Goal: Task Accomplishment & Management: Complete application form

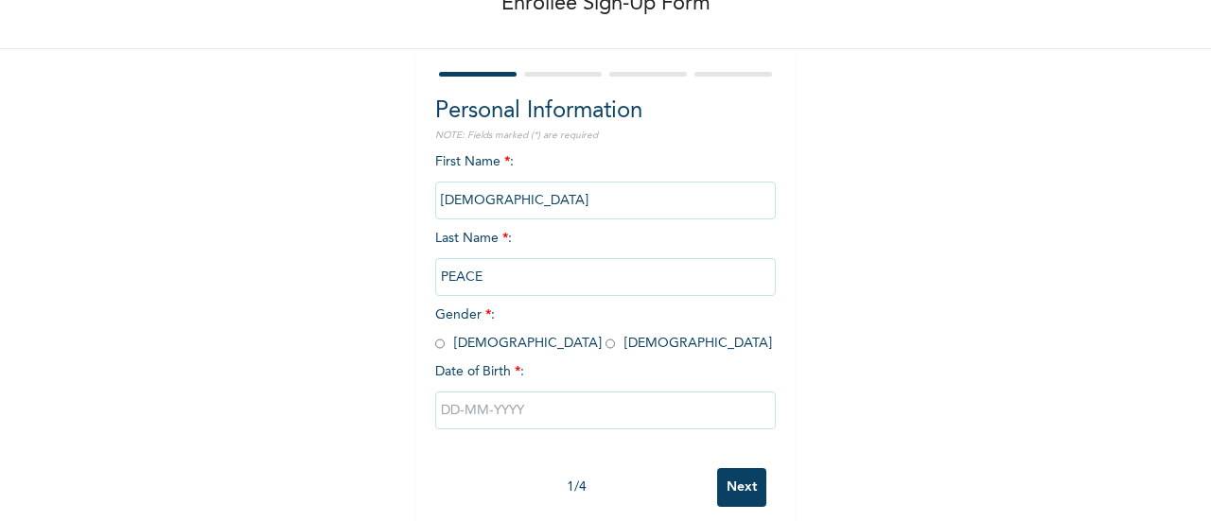
scroll to position [134, 0]
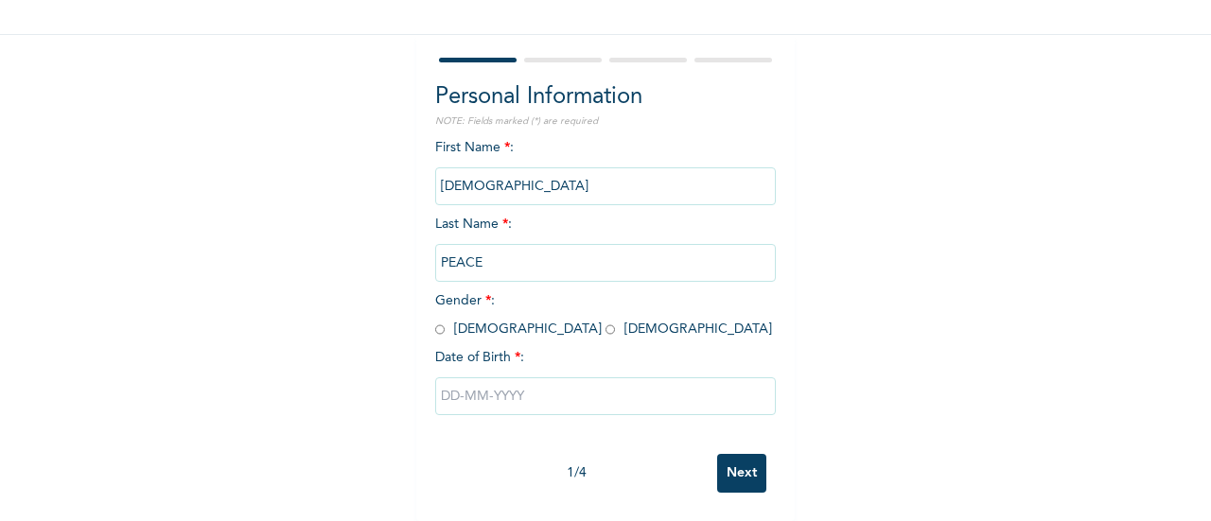
click at [606, 322] on input "radio" at bounding box center [610, 330] width 9 height 18
radio input "true"
click at [454, 390] on input "text" at bounding box center [605, 397] width 341 height 38
select select "9"
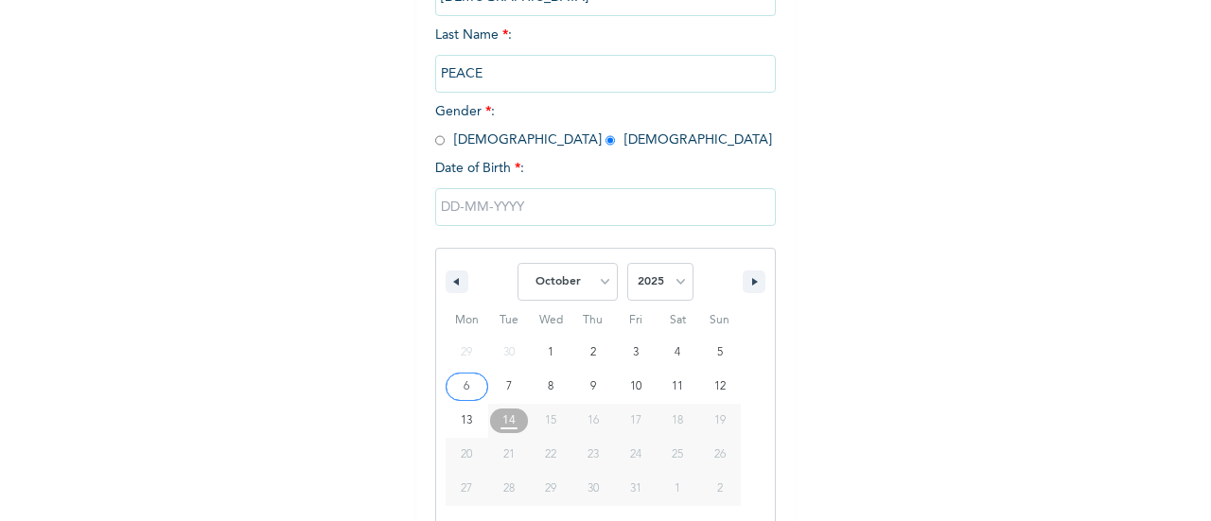
scroll to position [340, 0]
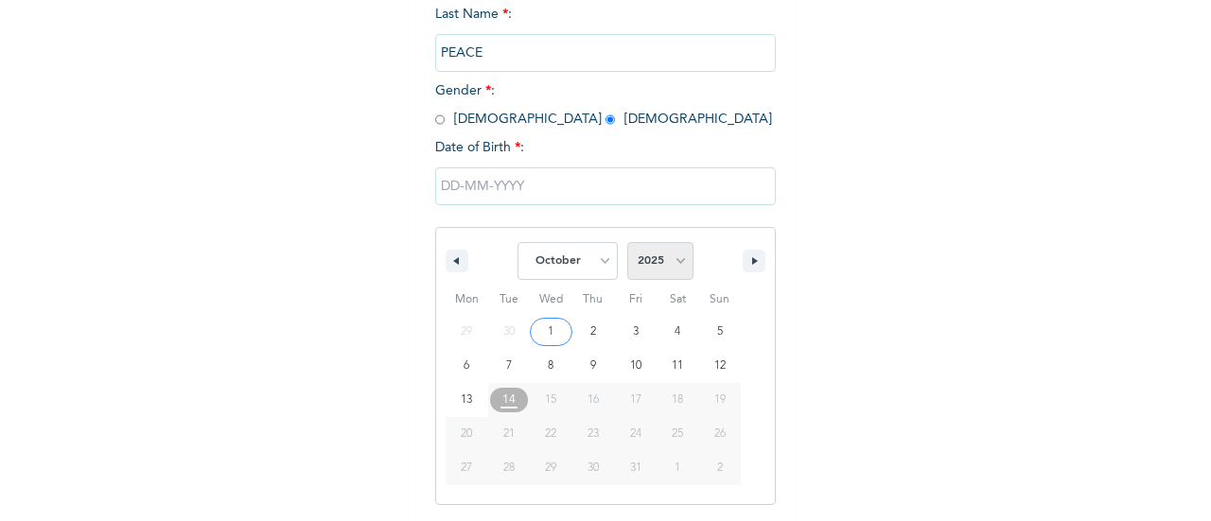
click at [666, 266] on select "2025 2024 2023 2022 2021 2020 2019 2018 2017 2016 2015 2014 2013 2012 2011 2010…" at bounding box center [660, 261] width 66 height 38
select select "1984"
click at [627, 244] on select "2025 2024 2023 2022 2021 2020 2019 2018 2017 2016 2015 2014 2013 2012 2011 2010…" at bounding box center [660, 261] width 66 height 38
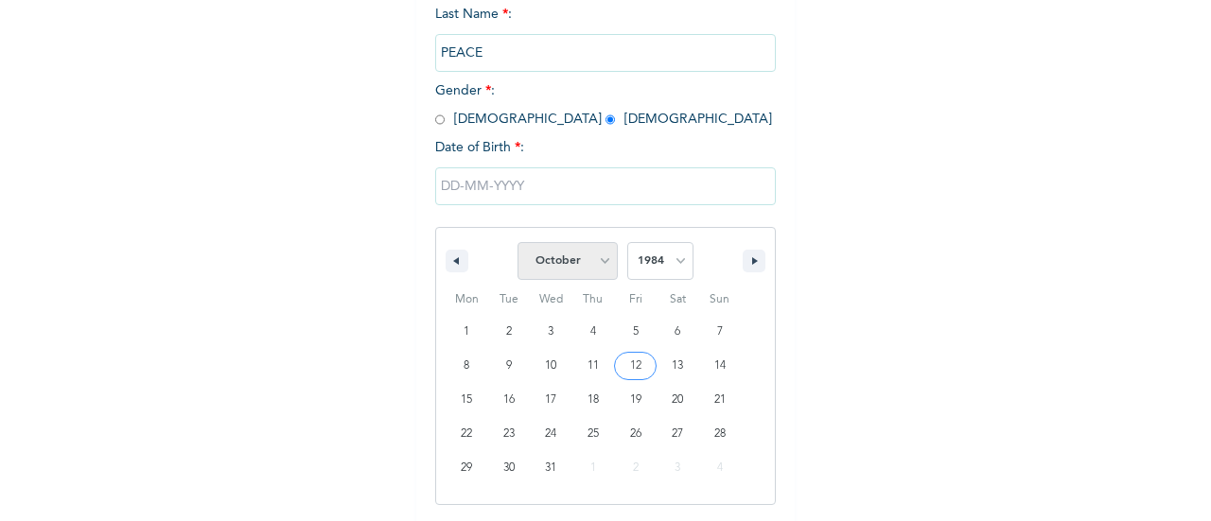
click at [592, 276] on select "January February March April May June July August September October November De…" at bounding box center [568, 261] width 100 height 38
select select "6"
click at [518, 244] on select "January February March April May June July August September October November De…" at bounding box center [568, 261] width 100 height 38
type input "[DATE]"
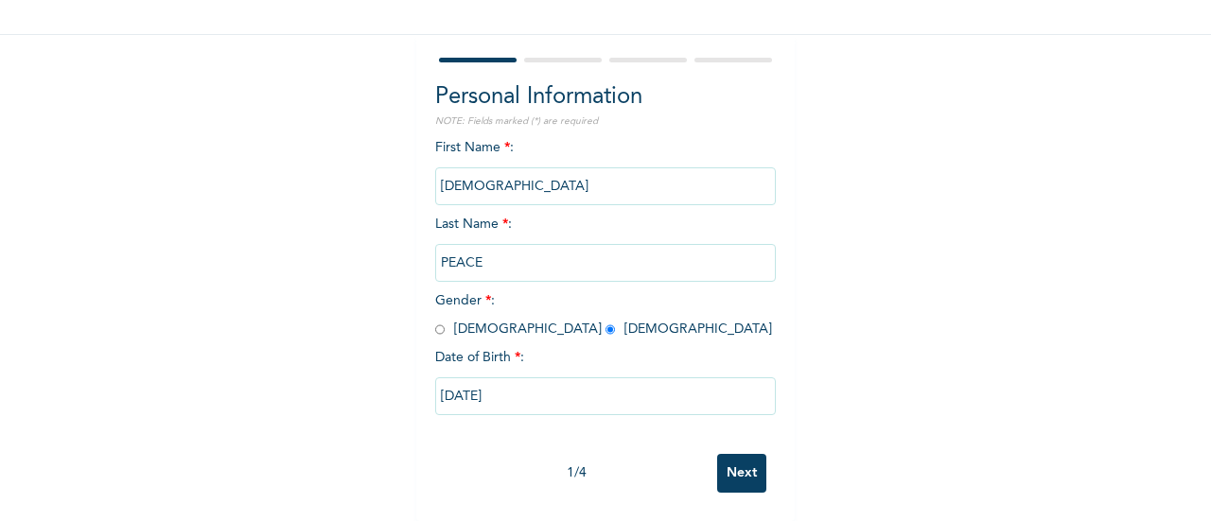
click at [725, 457] on input "Next" at bounding box center [741, 473] width 49 height 39
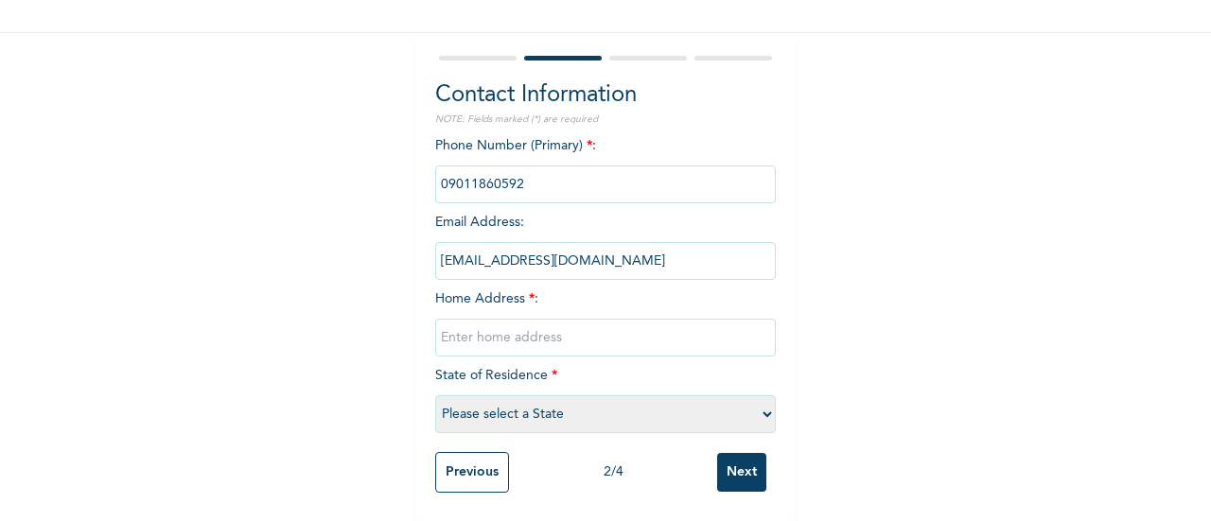
click at [520, 327] on input "text" at bounding box center [605, 338] width 341 height 38
paste input "no14gebu Street abuloma Rivers state."
type input "no14gebu Street abuloma Rivers state."
click at [560, 404] on select "Please select a State [PERSON_NAME] (FCT) [PERSON_NAME] Ibom [GEOGRAPHIC_DATA] …" at bounding box center [605, 415] width 341 height 38
select select "33"
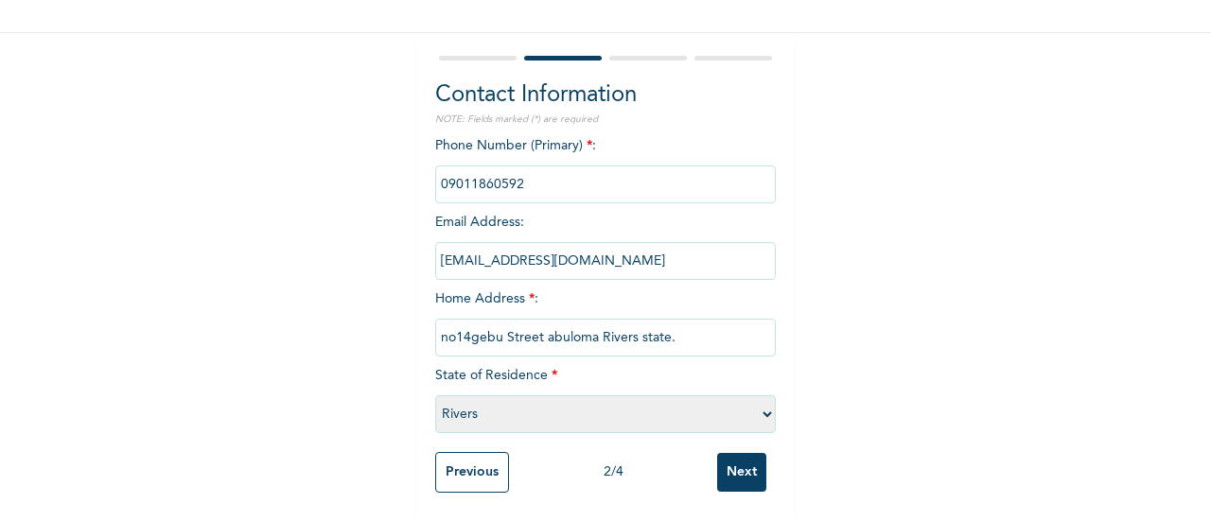
click at [435, 396] on select "Please select a State [PERSON_NAME] (FCT) [PERSON_NAME] Ibom [GEOGRAPHIC_DATA] …" at bounding box center [605, 415] width 341 height 38
click at [723, 456] on input "Next" at bounding box center [741, 472] width 49 height 39
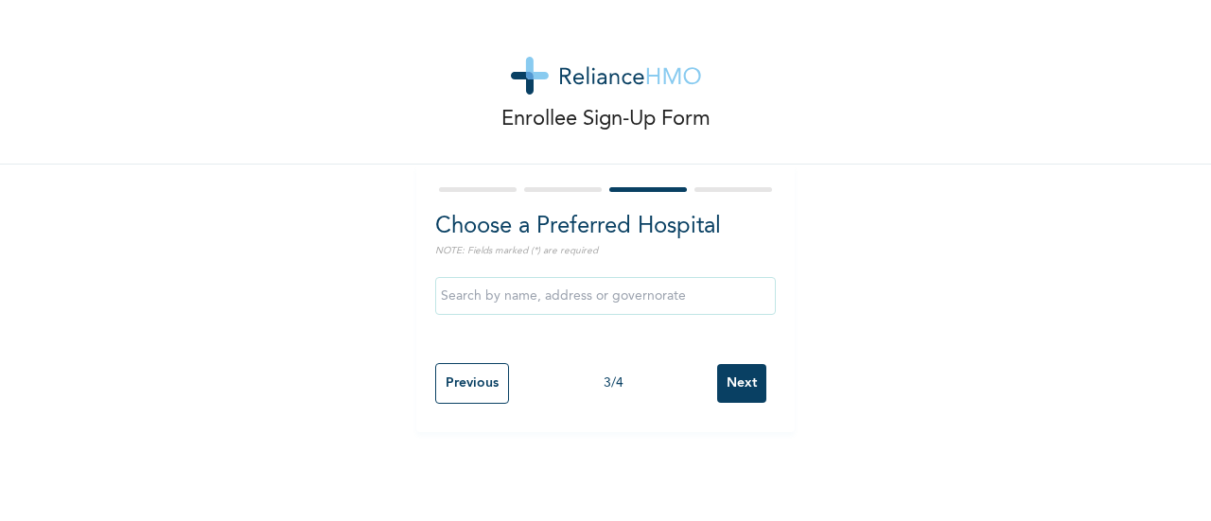
scroll to position [0, 0]
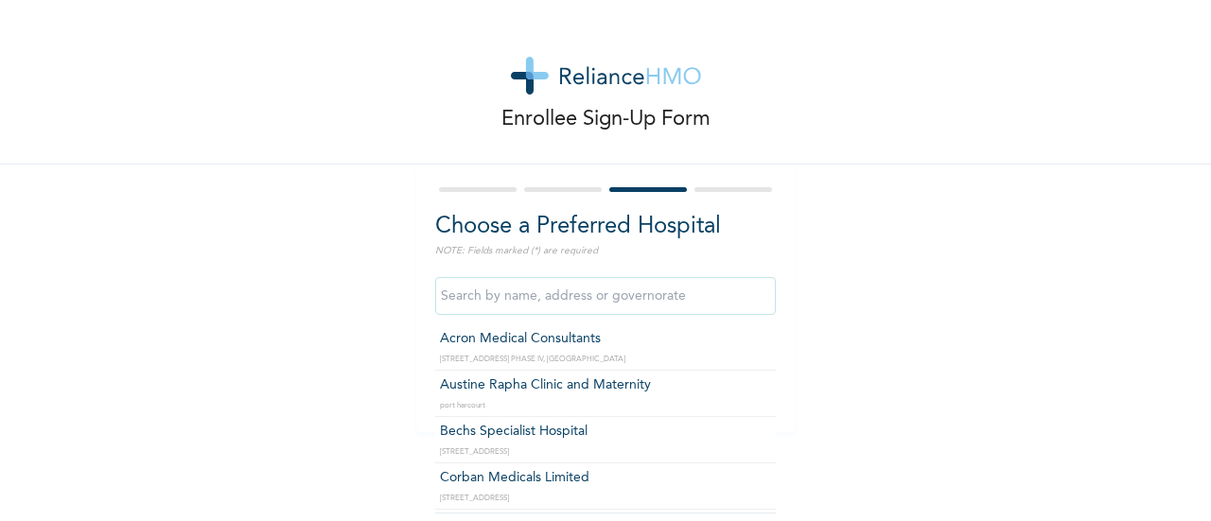
click at [551, 287] on input "text" at bounding box center [605, 296] width 341 height 38
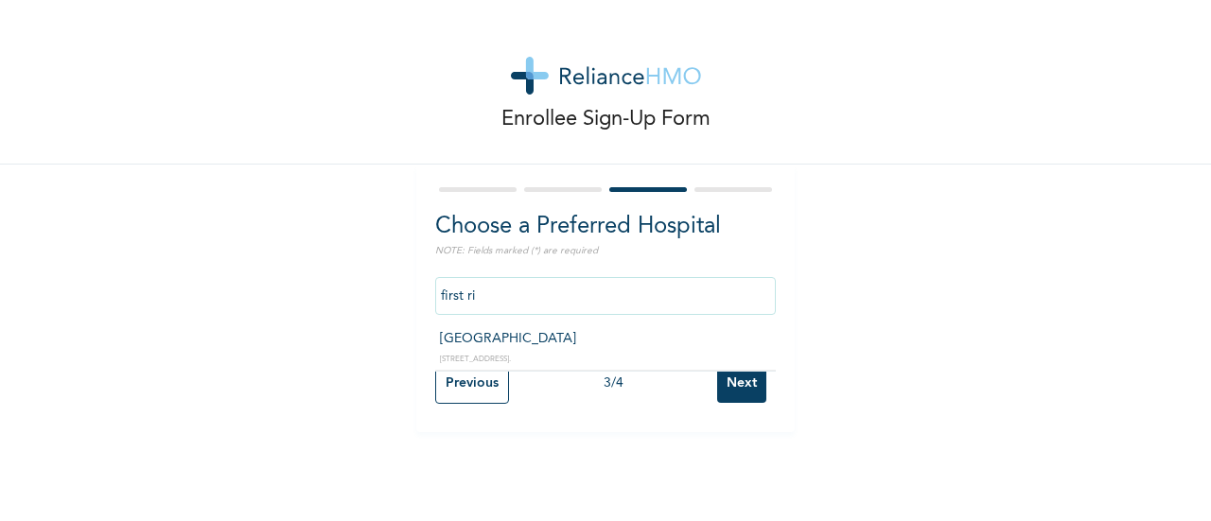
type input "[GEOGRAPHIC_DATA]"
click at [725, 380] on input "Next" at bounding box center [741, 383] width 49 height 39
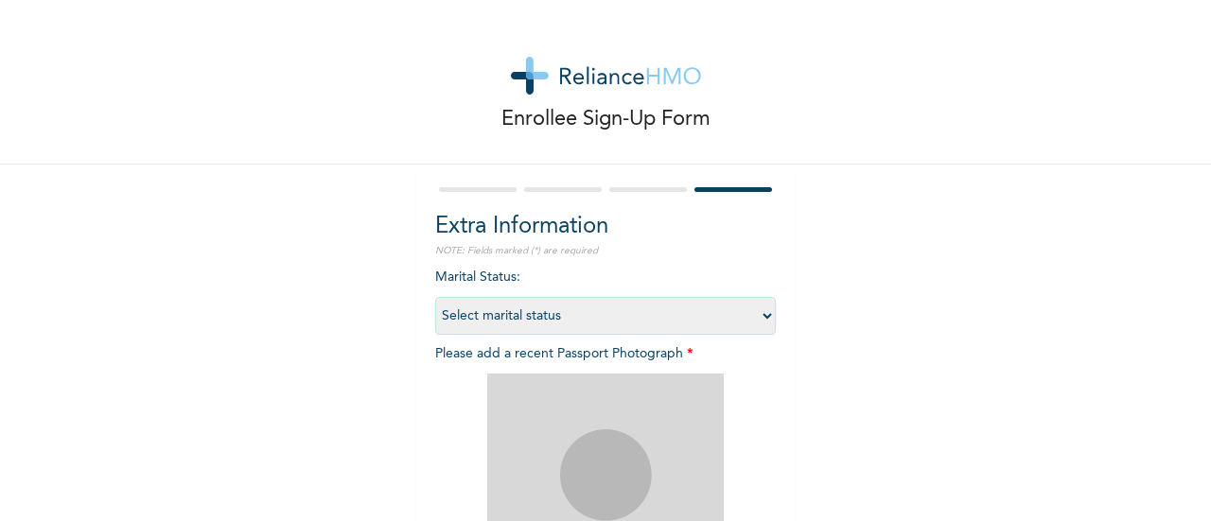
drag, startPoint x: 655, startPoint y: 327, endPoint x: 656, endPoint y: 397, distance: 69.1
click at [656, 397] on div "Marital Status : Select marital status [DEMOGRAPHIC_DATA] Married [DEMOGRAPHIC_…" at bounding box center [605, 502] width 341 height 468
select select "2"
click at [435, 297] on select "Select marital status [DEMOGRAPHIC_DATA] Married [DEMOGRAPHIC_DATA] Widow/[DEMO…" at bounding box center [605, 316] width 341 height 38
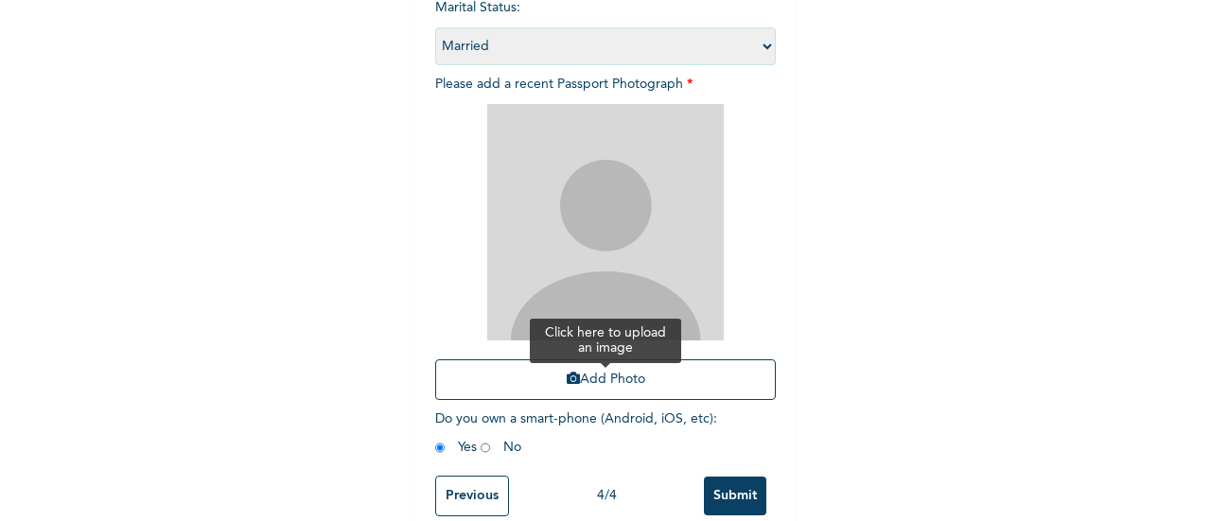
scroll to position [271, 0]
click at [624, 370] on button "Add Photo" at bounding box center [605, 379] width 341 height 41
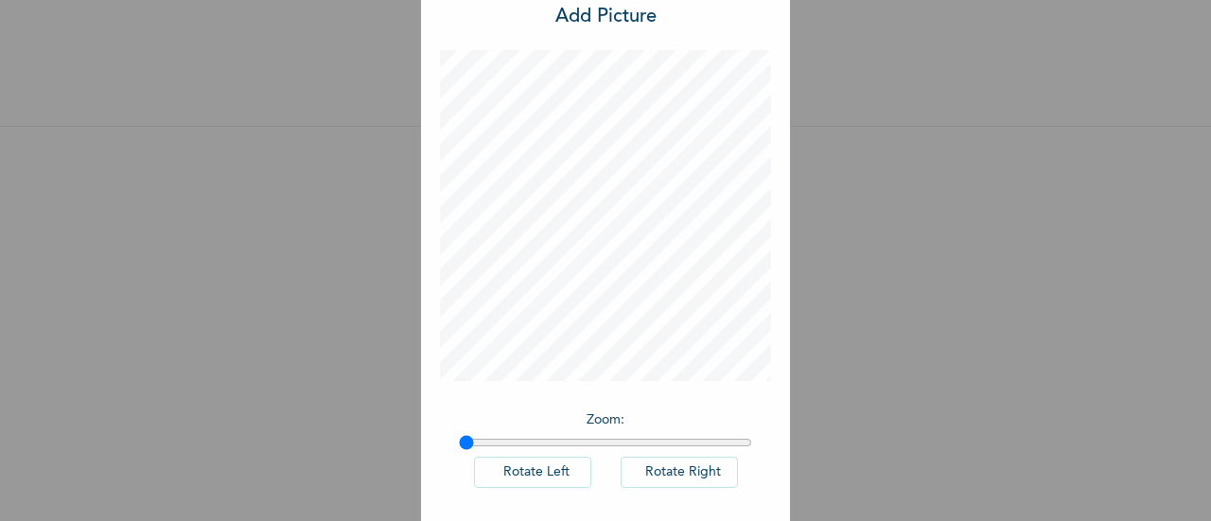
scroll to position [138, 0]
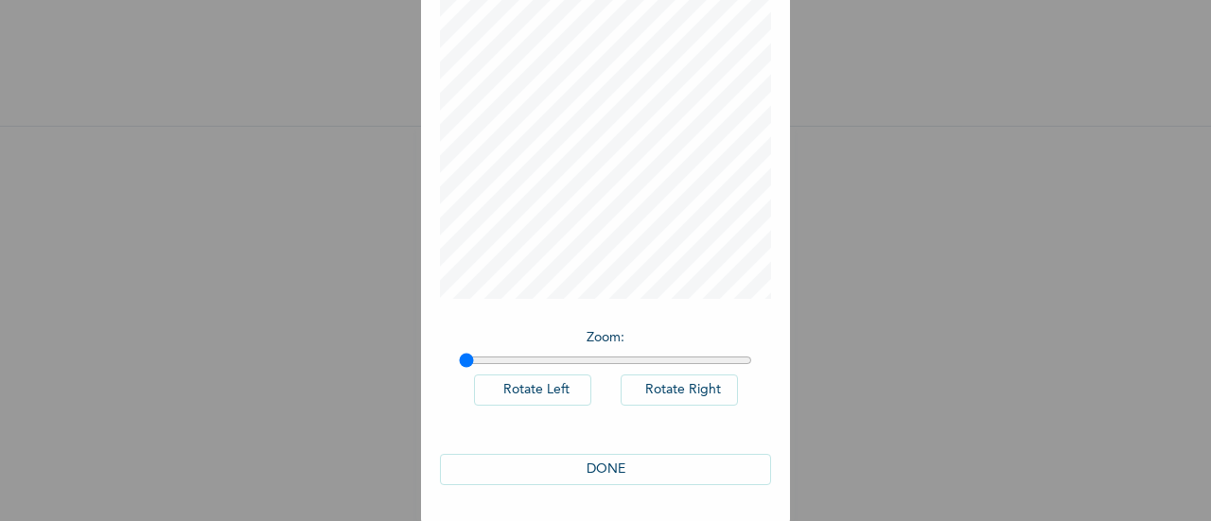
click at [657, 471] on button "DONE" at bounding box center [605, 469] width 331 height 31
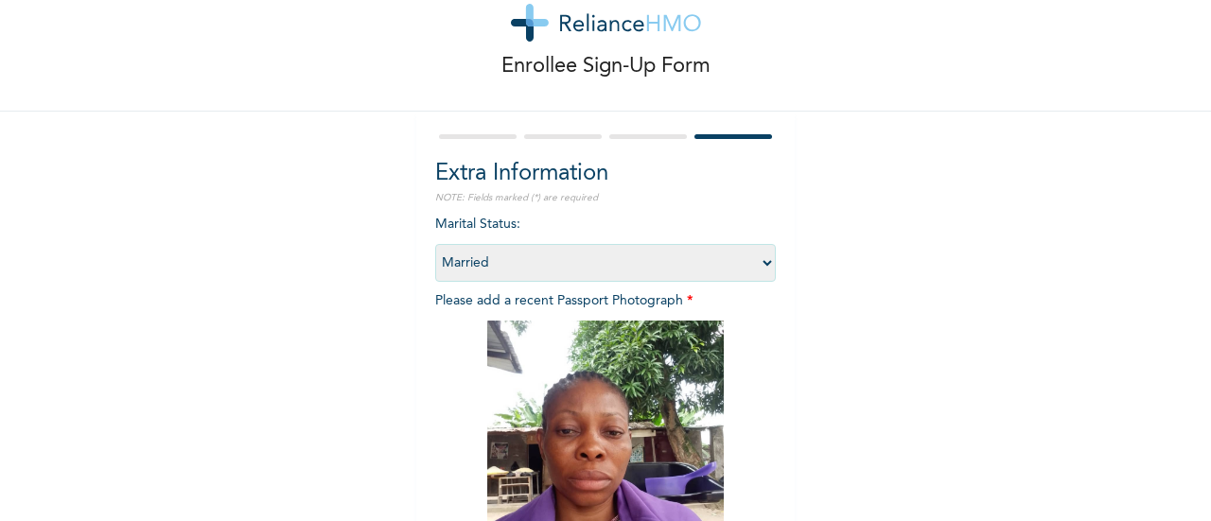
scroll to position [309, 0]
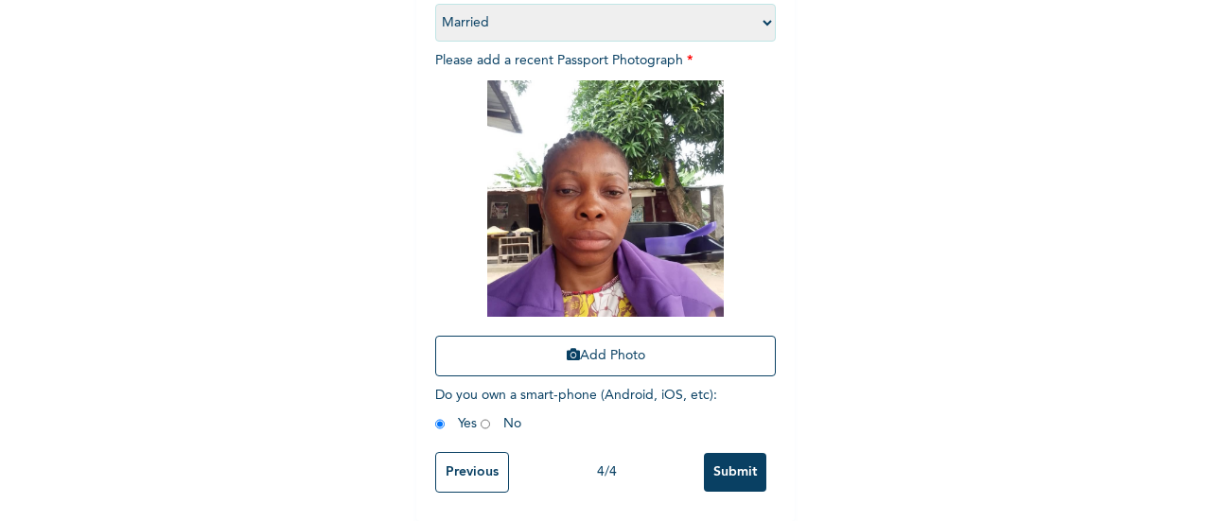
click at [734, 455] on input "Submit" at bounding box center [735, 472] width 62 height 39
